Goal: Task Accomplishment & Management: Manage account settings

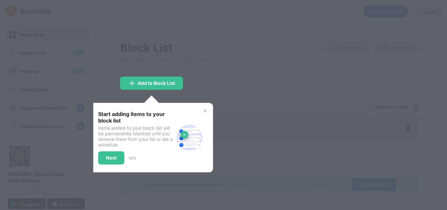
click at [205, 110] on img at bounding box center [204, 110] width 5 height 5
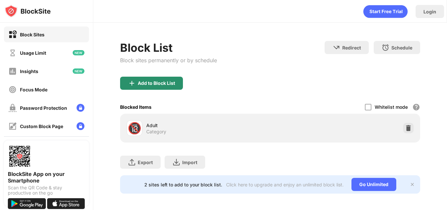
click at [151, 81] on div "Add to Block List" at bounding box center [156, 82] width 37 height 5
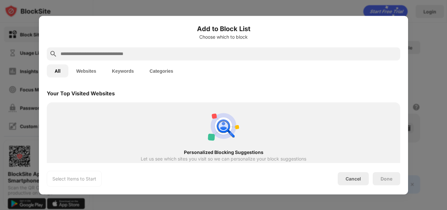
scroll to position [342, 0]
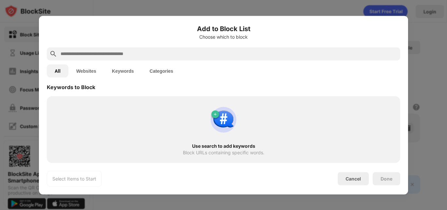
click at [99, 71] on button "Websites" at bounding box center [86, 70] width 36 height 13
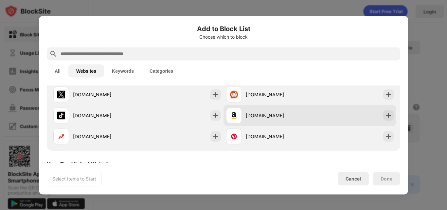
scroll to position [161, 0]
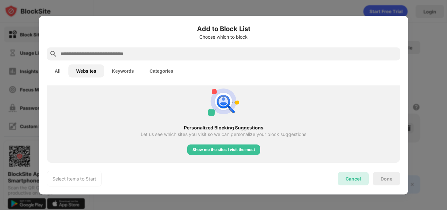
click at [360, 180] on div "Cancel" at bounding box center [352, 179] width 15 height 6
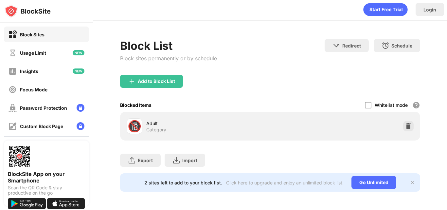
scroll to position [7, 0]
drag, startPoint x: 402, startPoint y: 122, endPoint x: 294, endPoint y: 69, distance: 120.8
click at [294, 69] on div "Block List Block sites permanently or by schedule Redirect Choose a site to be …" at bounding box center [270, 115] width 300 height 152
click at [294, 69] on div "Block List Block sites permanently or by schedule Redirect Choose a site to be …" at bounding box center [270, 57] width 300 height 36
click at [150, 78] on div "Add to Block List" at bounding box center [156, 80] width 37 height 5
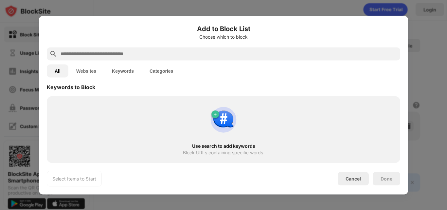
scroll to position [277, 0]
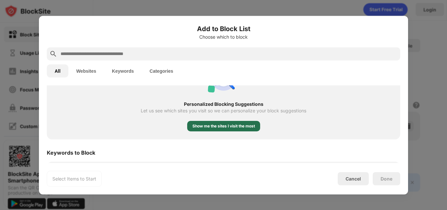
click at [236, 125] on div "Show me the sites I visit the most" at bounding box center [223, 126] width 62 height 7
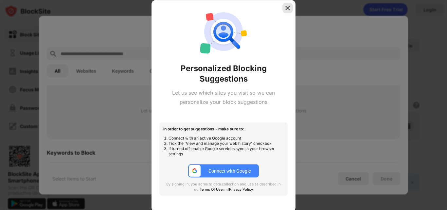
click at [286, 10] on img at bounding box center [287, 8] width 7 height 7
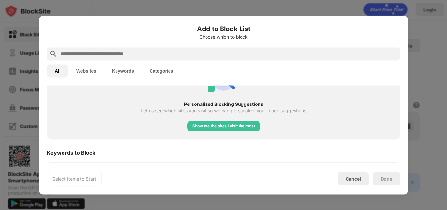
click at [163, 69] on button "Categories" at bounding box center [161, 70] width 39 height 13
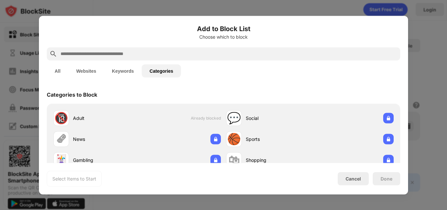
click at [126, 74] on button "Keywords" at bounding box center [123, 70] width 38 height 13
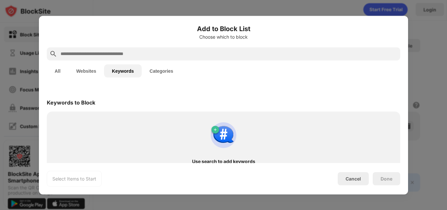
click at [97, 76] on button "Websites" at bounding box center [86, 70] width 36 height 13
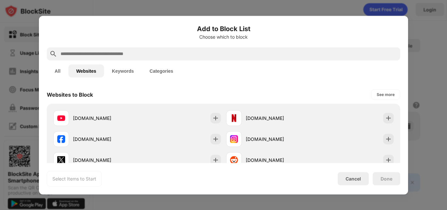
click at [61, 74] on button "All" at bounding box center [58, 70] width 22 height 13
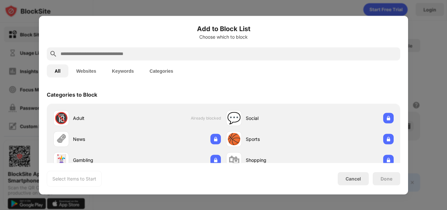
click at [88, 72] on button "Websites" at bounding box center [86, 70] width 36 height 13
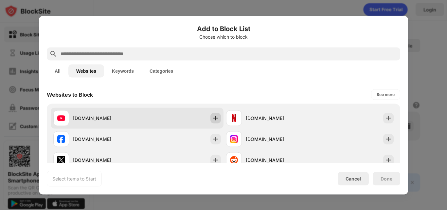
click at [216, 118] on div at bounding box center [215, 117] width 10 height 10
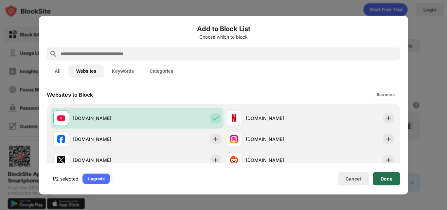
click at [389, 176] on div "Done" at bounding box center [386, 178] width 12 height 5
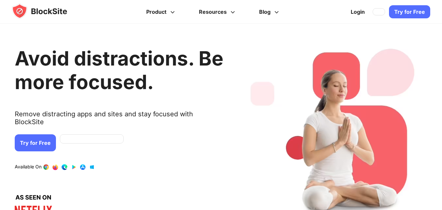
scroll to position [33, 0]
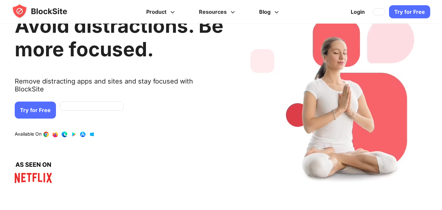
click at [56, 105] on link "Try for Free" at bounding box center [35, 109] width 41 height 17
click at [56, 101] on link "Try for Free" at bounding box center [35, 109] width 41 height 17
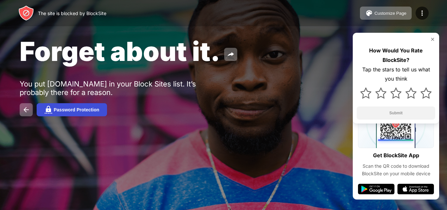
click at [94, 112] on button "Password Protection" at bounding box center [72, 109] width 70 height 13
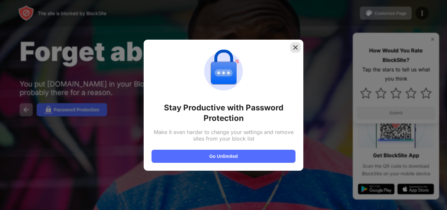
click at [292, 51] on div at bounding box center [295, 47] width 10 height 10
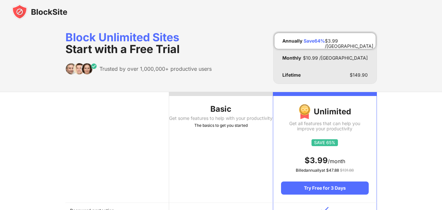
click at [208, 9] on div at bounding box center [221, 12] width 442 height 24
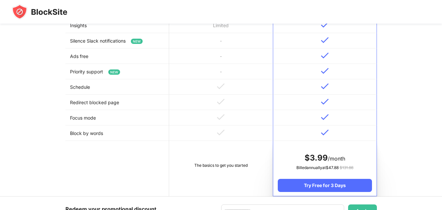
scroll to position [65, 0]
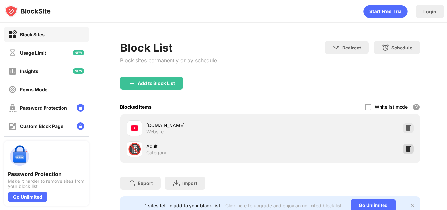
click at [405, 148] on img at bounding box center [408, 148] width 7 height 7
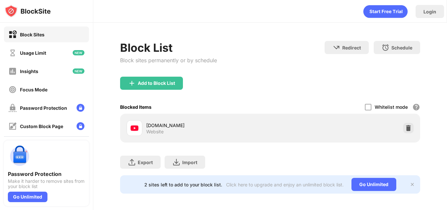
scroll to position [7, 0]
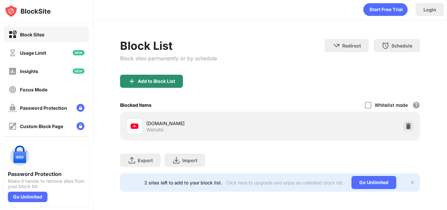
click at [153, 78] on div "Add to Block List" at bounding box center [156, 80] width 37 height 5
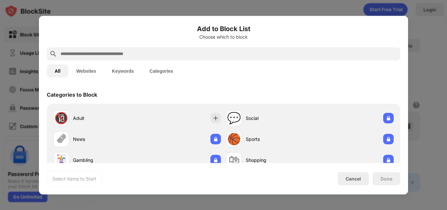
click at [161, 56] on input "text" at bounding box center [228, 54] width 337 height 8
paste input "**********"
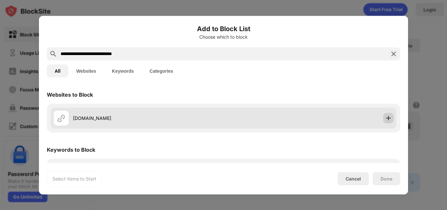
type input "**********"
click at [385, 121] on img at bounding box center [388, 117] width 7 height 7
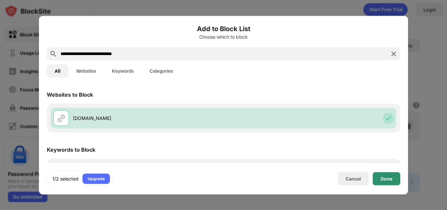
click at [386, 177] on div "Done" at bounding box center [386, 178] width 12 height 5
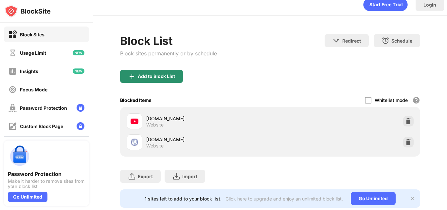
click at [162, 72] on div "Add to Block List" at bounding box center [151, 76] width 63 height 13
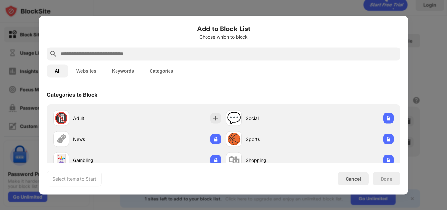
click at [157, 56] on input "text" at bounding box center [228, 54] width 337 height 8
paste input "**********"
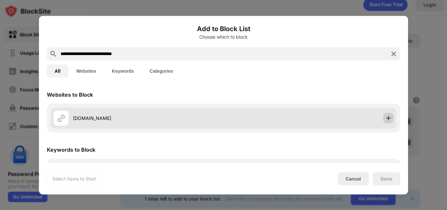
type input "**********"
click at [385, 114] on img at bounding box center [388, 117] width 7 height 7
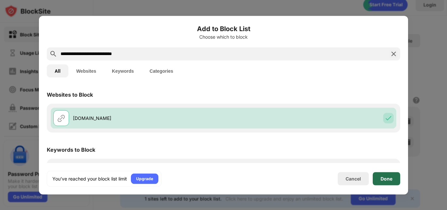
click at [394, 181] on div "Done" at bounding box center [385, 178] width 27 height 13
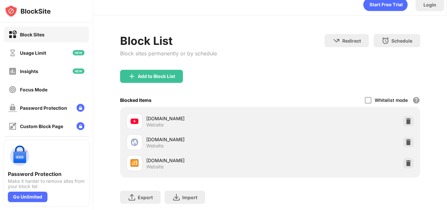
scroll to position [40, 0]
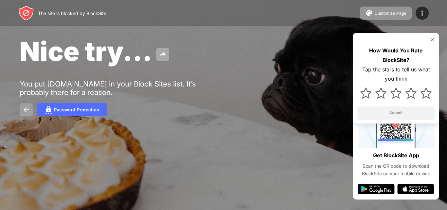
click at [23, 111] on img at bounding box center [26, 110] width 8 height 8
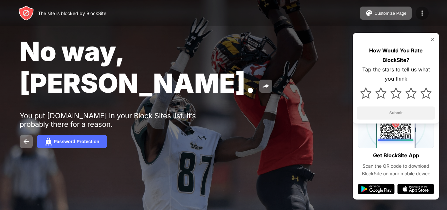
click at [416, 12] on div at bounding box center [421, 13] width 13 height 13
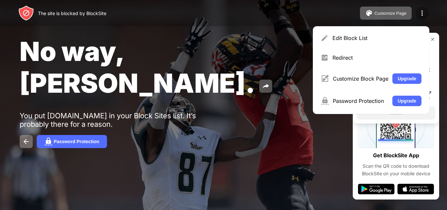
click at [421, 11] on img at bounding box center [422, 13] width 8 height 8
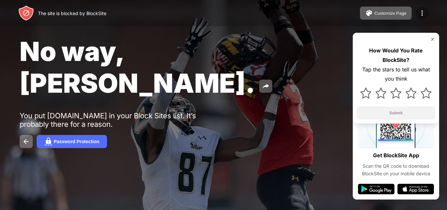
click at [421, 11] on img at bounding box center [422, 13] width 8 height 8
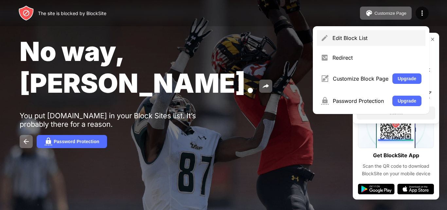
click at [402, 34] on div "Edit Block List" at bounding box center [370, 38] width 109 height 16
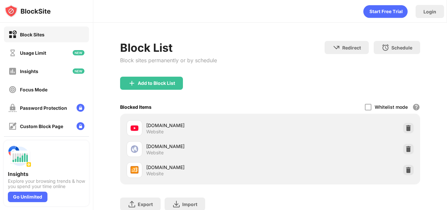
scroll to position [49, 0]
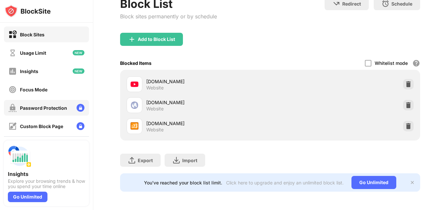
click at [80, 110] on div "Password Protection" at bounding box center [46, 108] width 85 height 16
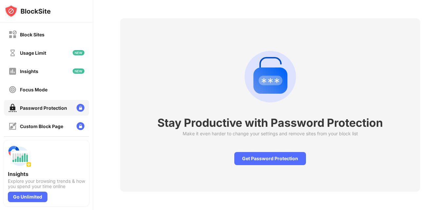
scroll to position [27, 0]
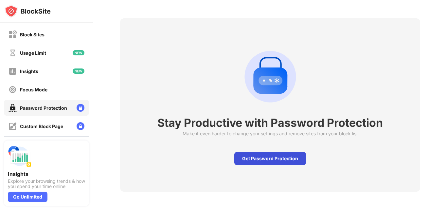
click at [291, 155] on div "Get Password Protection" at bounding box center [270, 158] width 72 height 13
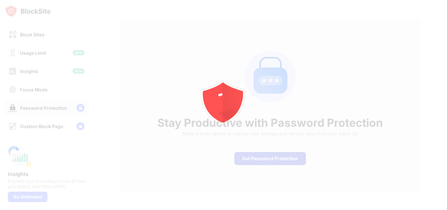
click at [281, 153] on icon "animation" at bounding box center [223, 105] width 118 height 118
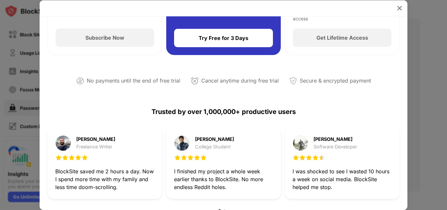
scroll to position [131, 0]
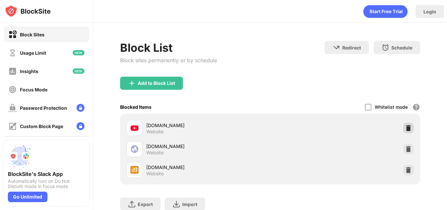
click at [405, 127] on img at bounding box center [408, 128] width 7 height 7
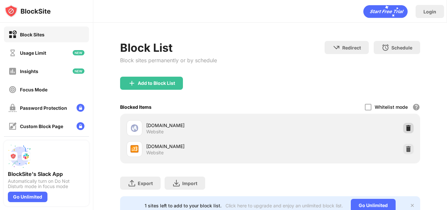
click at [404, 131] on div at bounding box center [408, 128] width 10 height 10
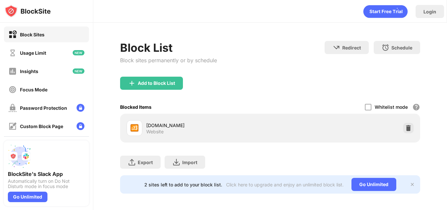
click at [404, 131] on div at bounding box center [408, 128] width 10 height 10
